Goal: Information Seeking & Learning: Learn about a topic

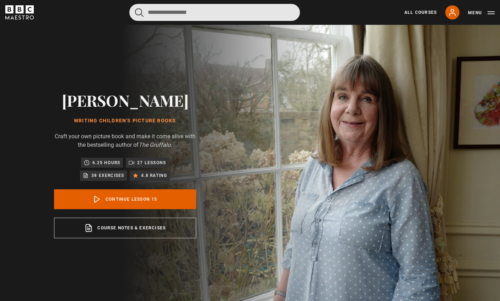
click at [208, 12] on input "Search" at bounding box center [214, 12] width 170 height 17
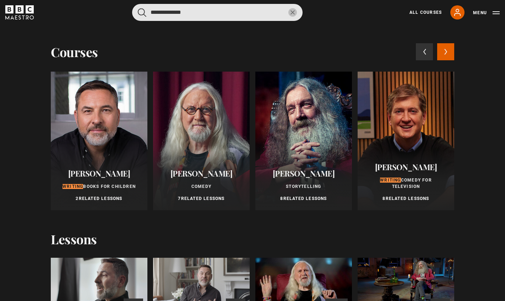
type input "**********"
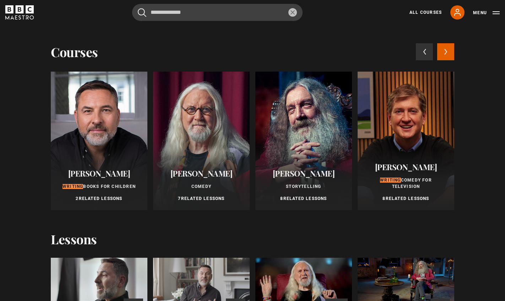
click at [194, 176] on span "[PERSON_NAME]" at bounding box center [201, 173] width 62 height 11
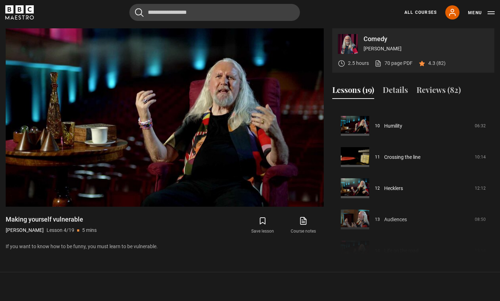
scroll to position [271, 0]
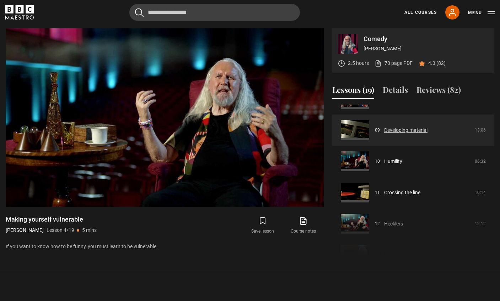
click at [404, 129] on link "Developing material" at bounding box center [405, 130] width 43 height 7
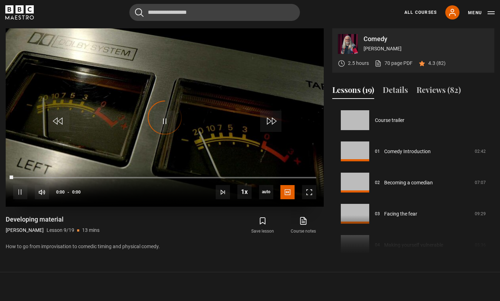
scroll to position [250, 0]
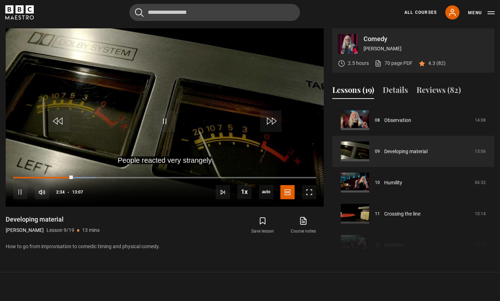
click at [47, 16] on div "Cancel Courses Previous courses Next courses Agatha Christie Writing 12 Related…" at bounding box center [249, 12] width 489 height 17
click at [12, 270] on section "Comedy Sir Billy Connolly 2.5 hours 70 page PDF (opens in new tab) 4.3 (82) Vid…" at bounding box center [250, 136] width 500 height 273
click at [21, 41] on video "Video Player" at bounding box center [165, 117] width 318 height 179
click at [166, 121] on span "Video Player" at bounding box center [164, 121] width 21 height 21
click at [14, 88] on video "Video Player" at bounding box center [165, 117] width 318 height 179
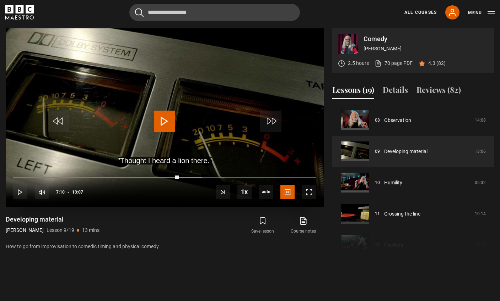
click at [155, 122] on span "Video Player" at bounding box center [164, 121] width 21 height 21
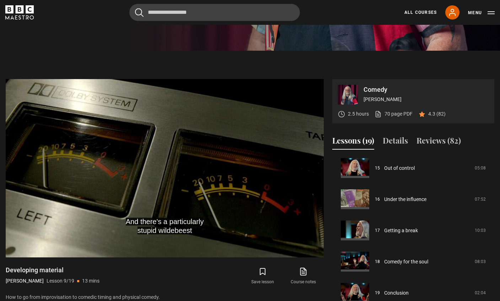
scroll to position [234, 0]
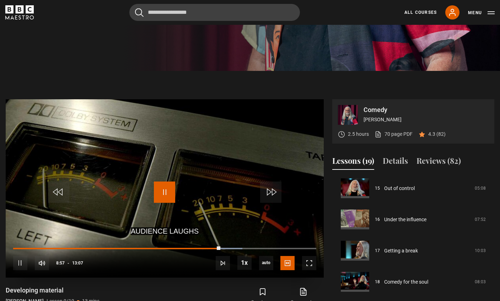
click at [165, 194] on span "Video Player" at bounding box center [164, 192] width 21 height 21
click at [170, 192] on span "Video Player" at bounding box center [164, 192] width 21 height 21
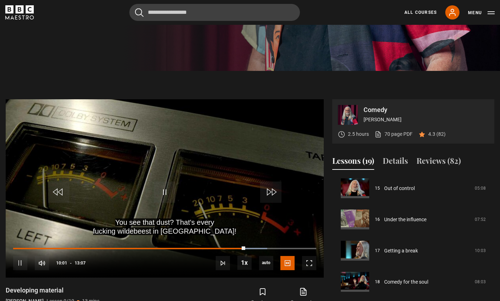
click at [17, 99] on section "Comedy Sir Billy Connolly 2.5 hours 70 page PDF (opens in new tab) 4.3 (82) You…" at bounding box center [250, 207] width 500 height 273
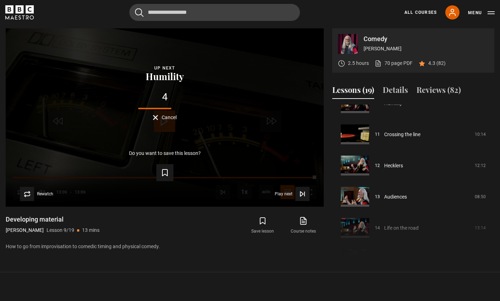
scroll to position [294, 0]
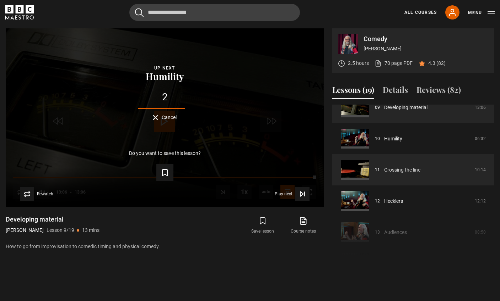
click at [394, 171] on link "Crossing the line" at bounding box center [402, 170] width 36 height 7
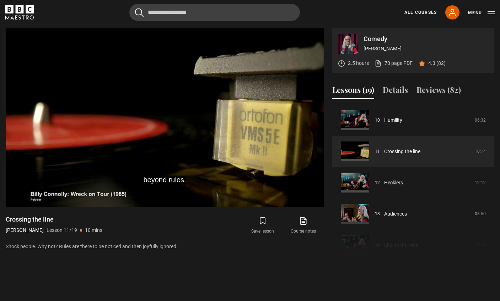
click at [43, 8] on div "Cancel Courses Previous courses Next courses Agatha Christie Writing 12 Related…" at bounding box center [249, 12] width 489 height 17
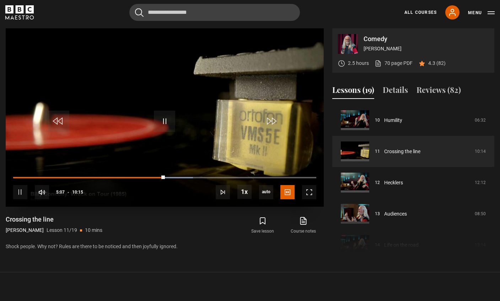
click at [27, 69] on video "Video Player" at bounding box center [165, 117] width 318 height 179
click at [161, 122] on span "Video Player" at bounding box center [164, 121] width 21 height 21
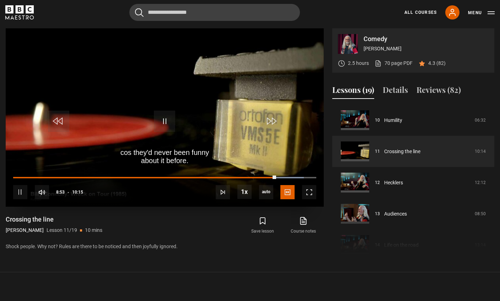
click at [36, 59] on video "Video Player" at bounding box center [165, 117] width 318 height 179
click at [158, 114] on span "Video Player" at bounding box center [164, 121] width 21 height 21
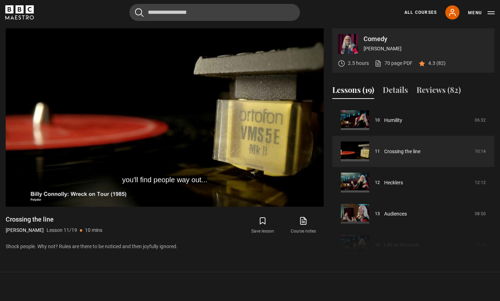
click at [43, 14] on div "Cancel Courses Previous courses Next courses Agatha Christie Writing 12 Related…" at bounding box center [249, 12] width 489 height 17
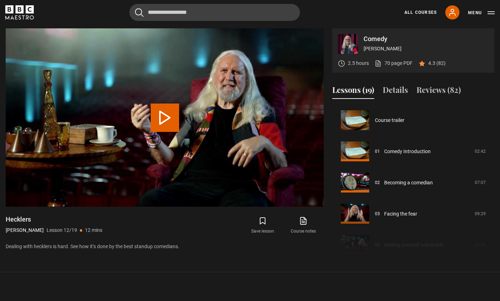
scroll to position [344, 0]
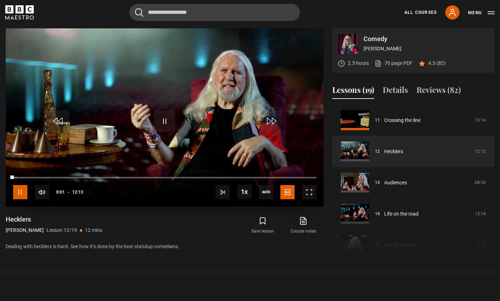
click at [19, 191] on span "Video Player" at bounding box center [20, 192] width 14 height 14
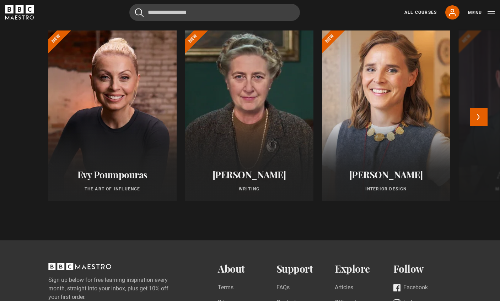
scroll to position [625, 0]
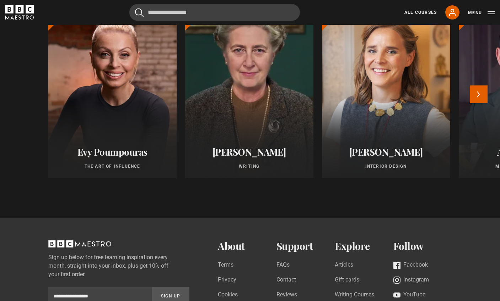
click at [244, 116] on div at bounding box center [249, 92] width 141 height 187
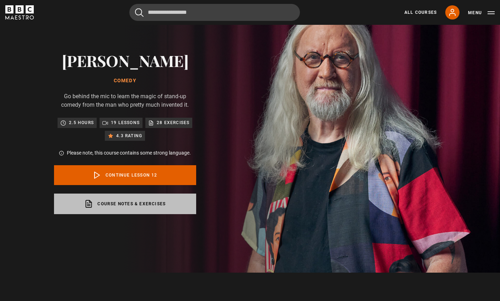
scroll to position [0, 0]
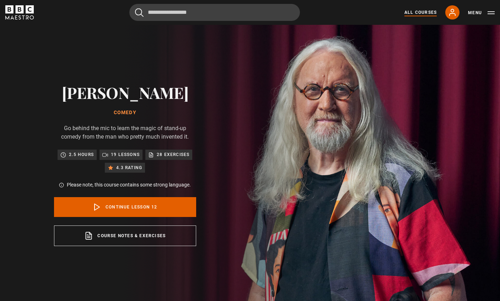
click at [419, 10] on link "All Courses" at bounding box center [420, 12] width 32 height 6
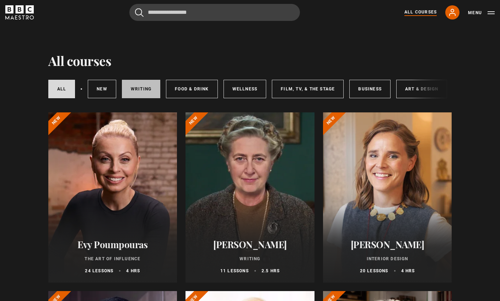
click at [141, 91] on link "Writing" at bounding box center [141, 89] width 38 height 18
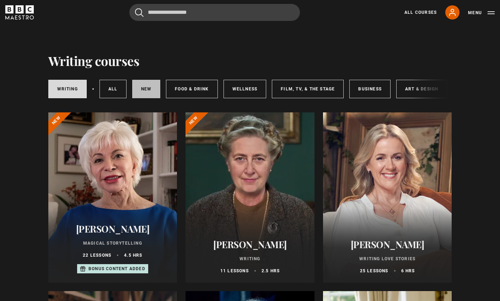
click at [141, 91] on link "New courses" at bounding box center [146, 89] width 28 height 18
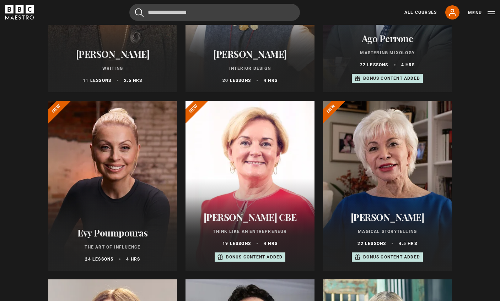
scroll to position [213, 0]
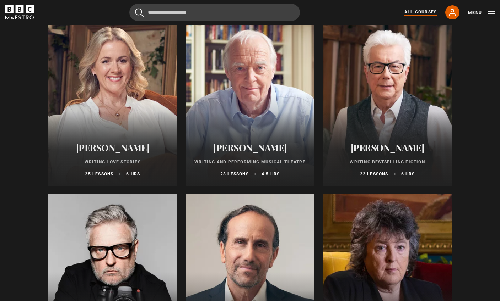
scroll to position [1349, 0]
click at [382, 152] on h2 "[PERSON_NAME]" at bounding box center [387, 148] width 112 height 11
click at [391, 131] on div at bounding box center [387, 101] width 129 height 170
click at [378, 175] on p "22 lessons" at bounding box center [374, 174] width 28 height 6
click at [387, 144] on div "Ken Follett Writing Bestselling Fiction 22 lessons 6 hrs" at bounding box center [387, 160] width 129 height 52
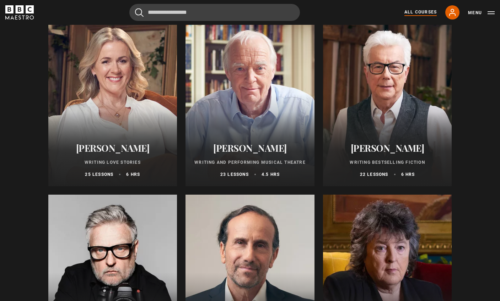
click at [387, 144] on div "Ken Follett Writing Bestselling Fiction 22 lessons 6 hrs" at bounding box center [387, 160] width 129 height 52
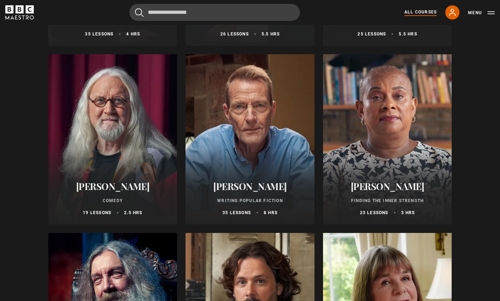
scroll to position [1692, 0]
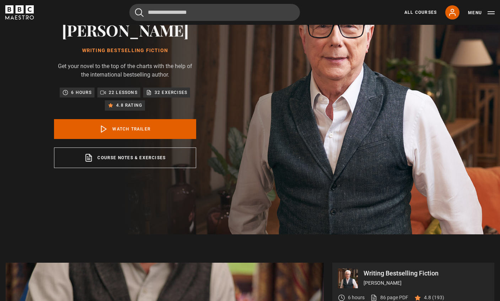
scroll to position [71, 0]
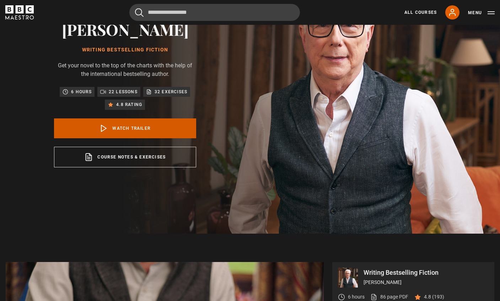
click at [138, 127] on link "Watch Trailer" at bounding box center [125, 129] width 142 height 20
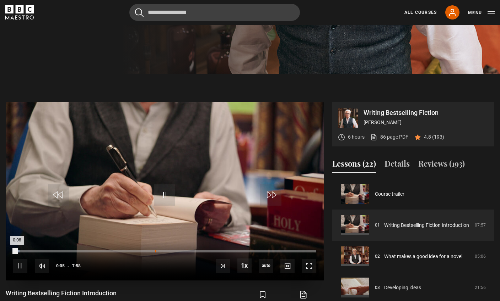
scroll to position [269, 0]
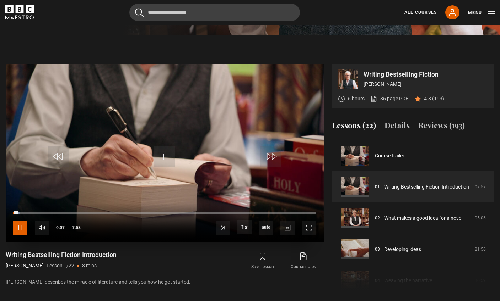
click at [21, 227] on span "Video Player" at bounding box center [20, 228] width 14 height 14
